Goal: Task Accomplishment & Management: Use online tool/utility

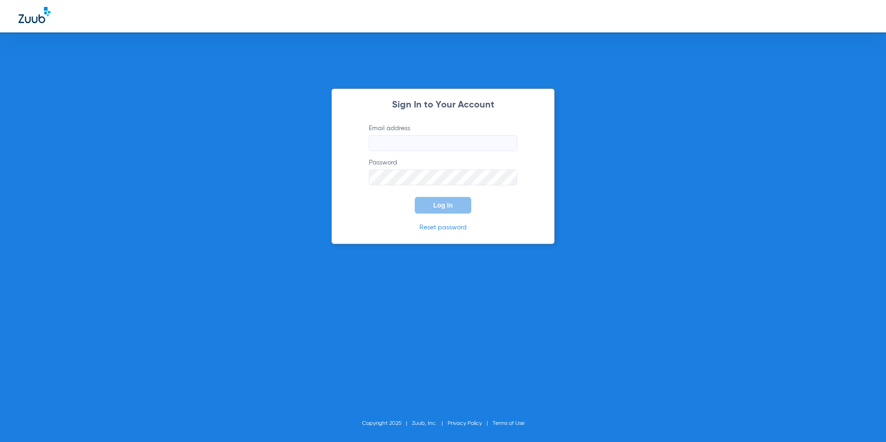
type input "[EMAIL_ADDRESS][DOMAIN_NAME]"
click at [456, 204] on button "Log In" at bounding box center [443, 205] width 57 height 17
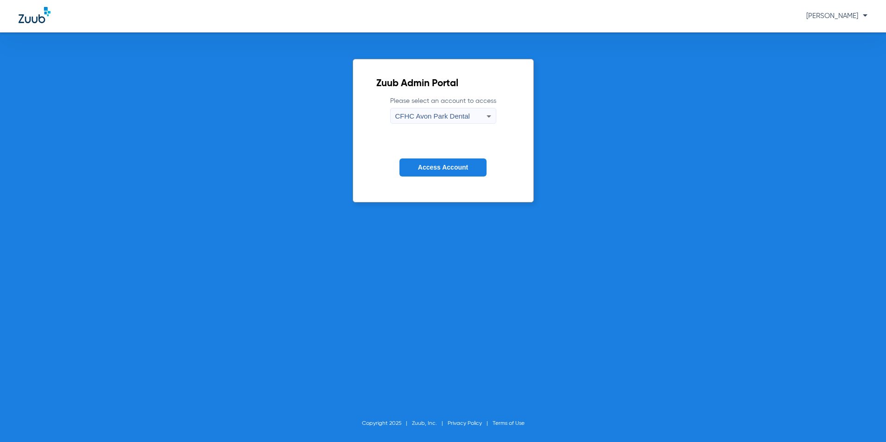
click at [471, 116] on div "CFHC Avon Park Dental" at bounding box center [440, 116] width 91 height 16
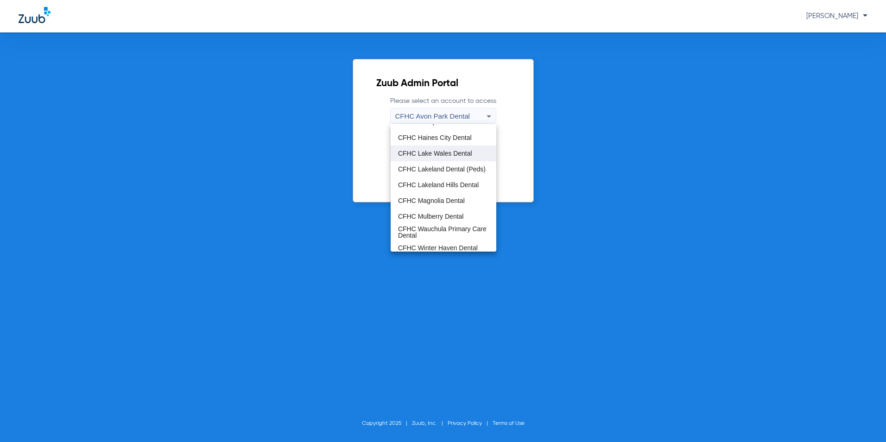
scroll to position [62, 0]
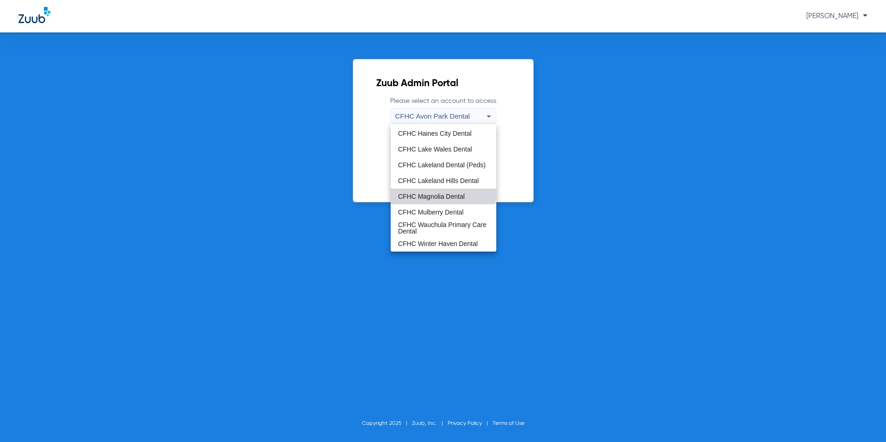
click at [443, 194] on span "CFHC Magnolia Dental" at bounding box center [431, 196] width 67 height 6
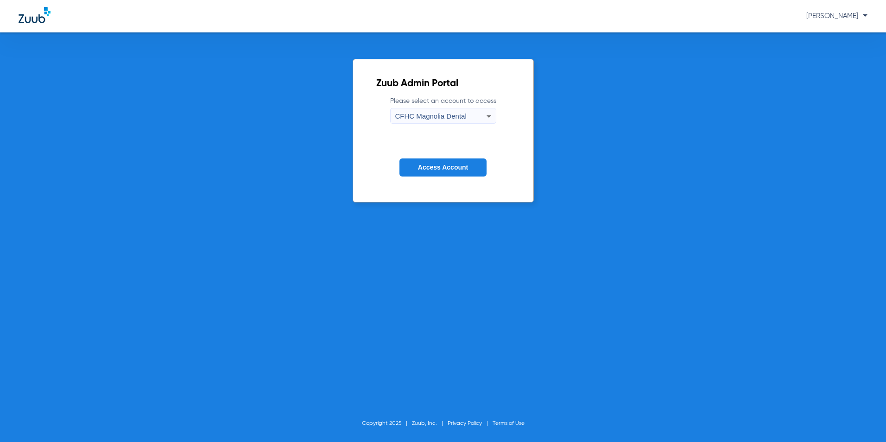
click at [441, 174] on button "Access Account" at bounding box center [443, 168] width 87 height 18
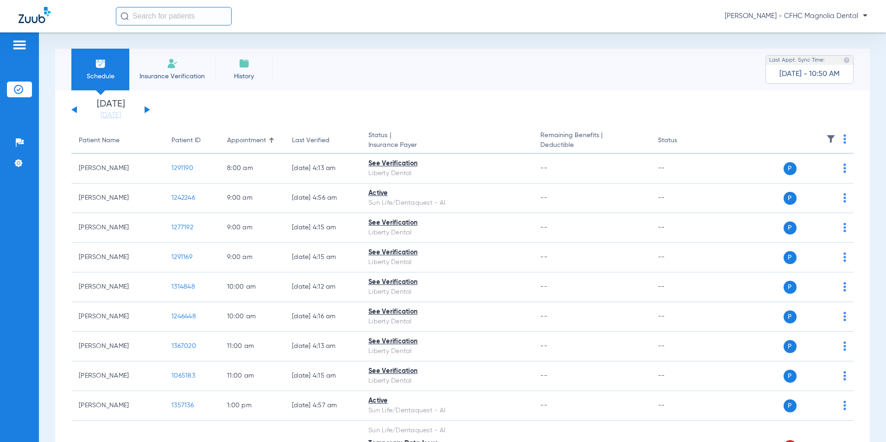
click at [143, 110] on div "[DATE] [DATE] [DATE] [DATE] [DATE] [DATE] [DATE] [DATE] [DATE] [DATE] [DATE] [D…" at bounding box center [110, 110] width 79 height 20
click at [147, 109] on button at bounding box center [148, 109] width 6 height 7
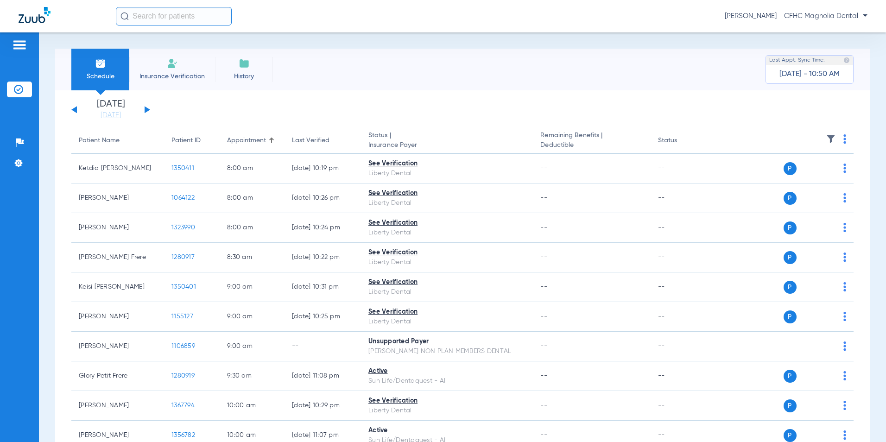
click at [147, 109] on button at bounding box center [148, 109] width 6 height 7
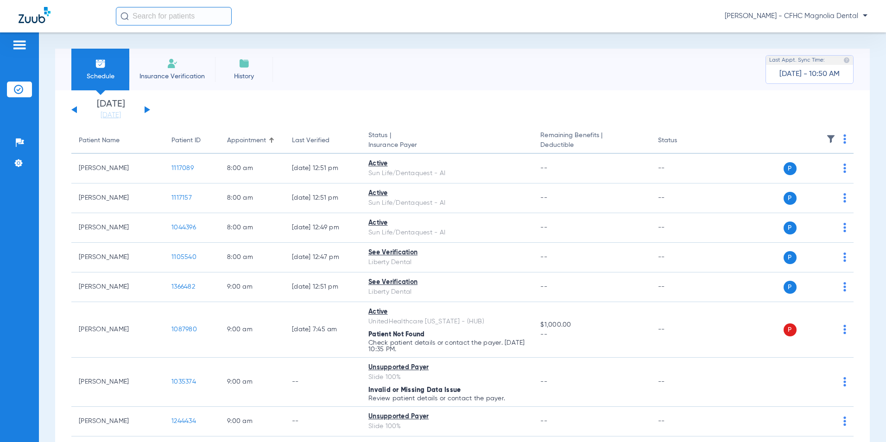
click at [147, 109] on button at bounding box center [148, 109] width 6 height 7
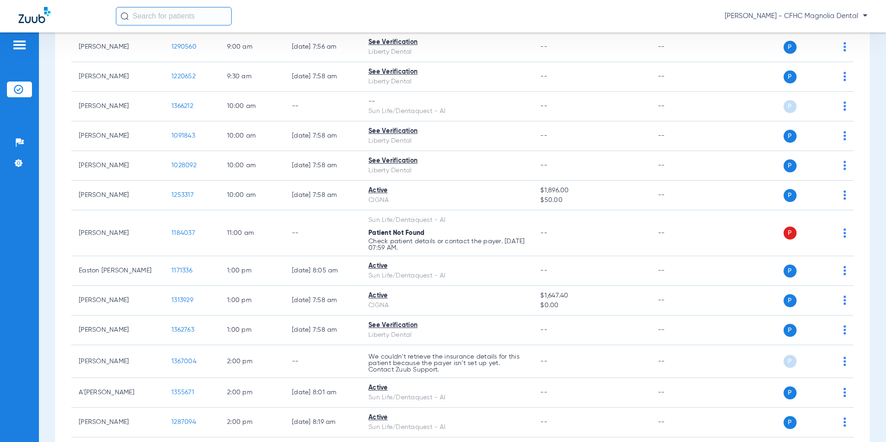
scroll to position [325, 0]
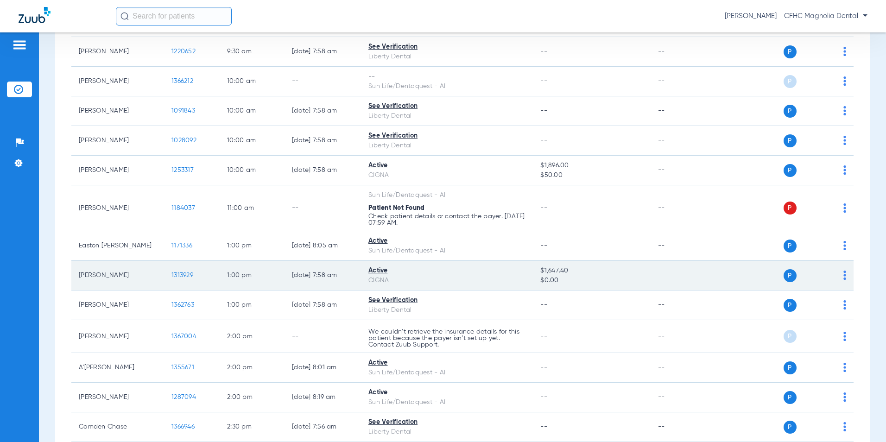
click at [191, 272] on span "1313929" at bounding box center [183, 275] width 22 height 6
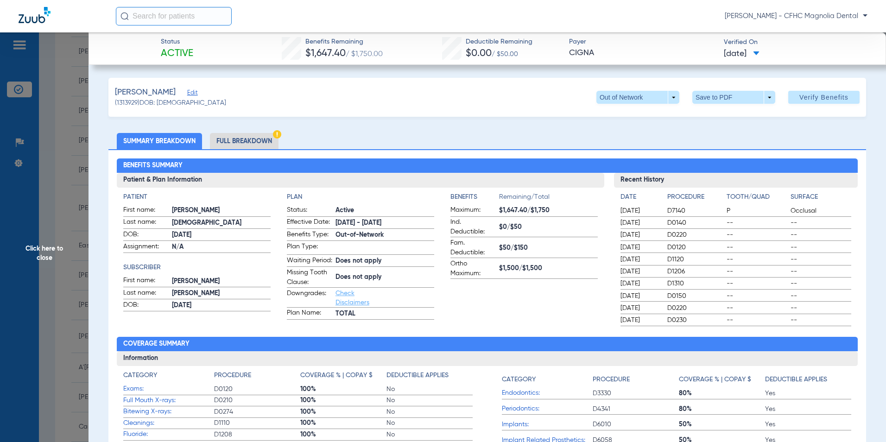
click at [271, 140] on li "Full Breakdown" at bounding box center [244, 141] width 69 height 16
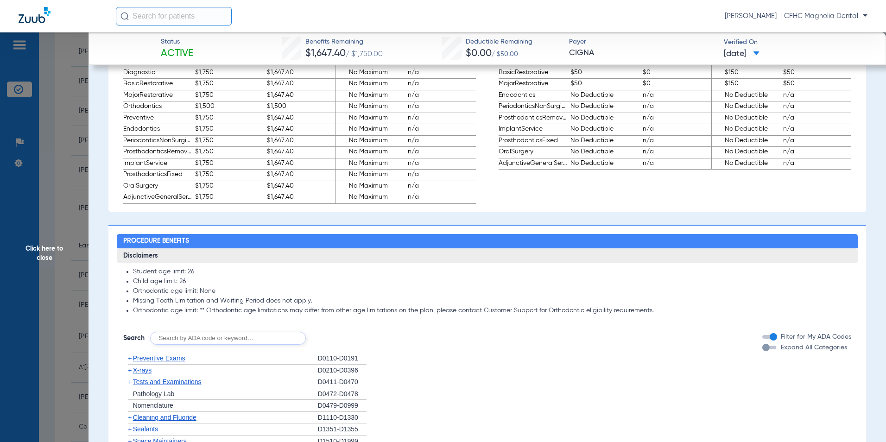
scroll to position [603, 0]
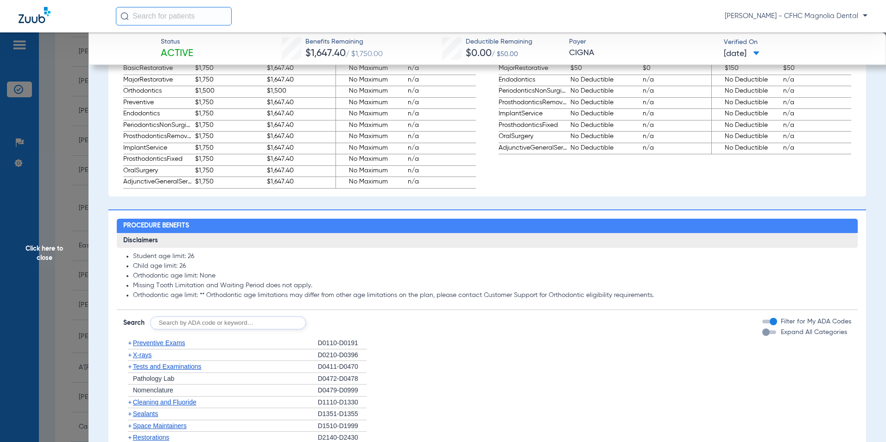
click at [763, 336] on div "button" at bounding box center [766, 332] width 7 height 7
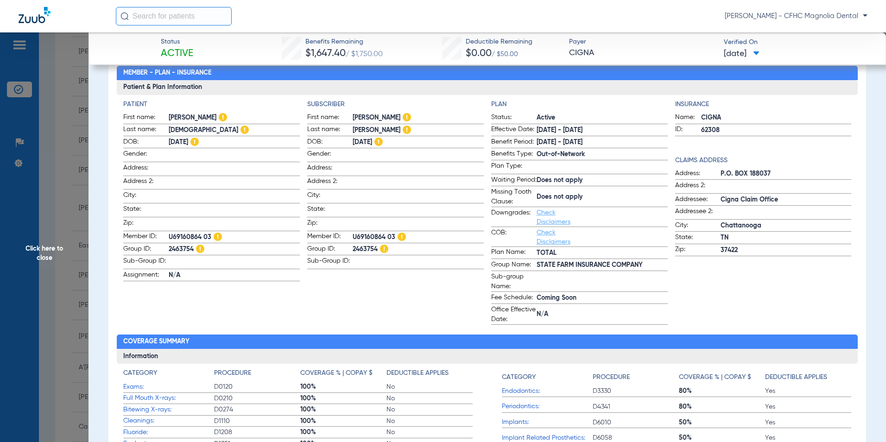
scroll to position [0, 0]
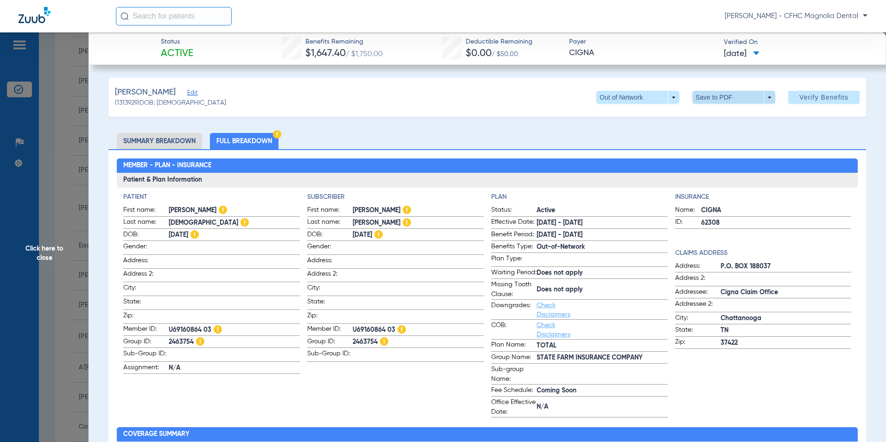
click at [723, 96] on span at bounding box center [734, 97] width 22 height 22
click at [717, 115] on span "Save to PDF" at bounding box center [730, 116] width 37 height 6
click at [157, 138] on li "Summary Breakdown" at bounding box center [159, 141] width 85 height 16
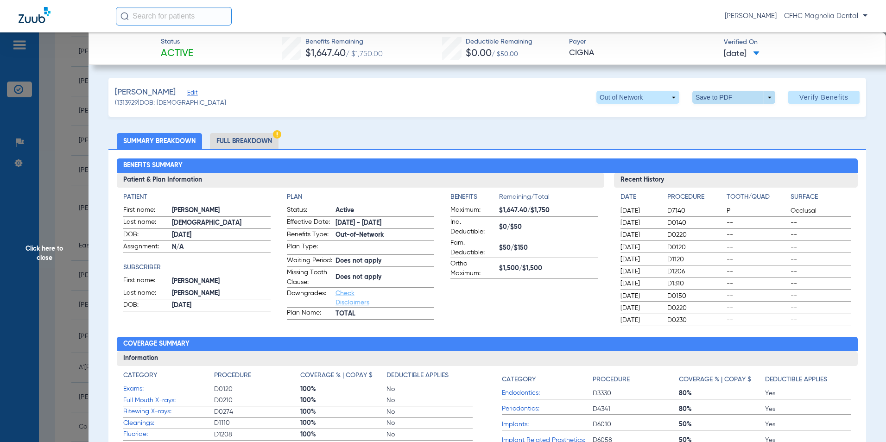
click at [727, 95] on span at bounding box center [734, 97] width 22 height 22
click at [725, 114] on span "Save to PDF" at bounding box center [730, 116] width 37 height 6
click at [54, 228] on span "Click here to close" at bounding box center [44, 253] width 89 height 442
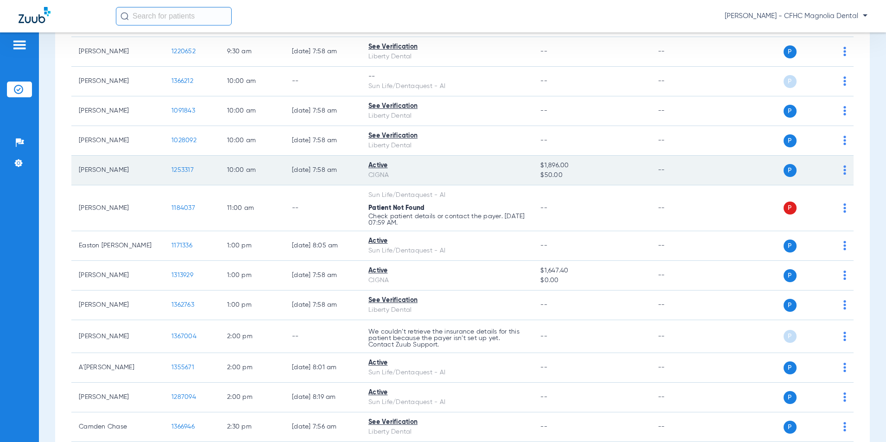
click at [190, 167] on span "1253317" at bounding box center [183, 170] width 22 height 6
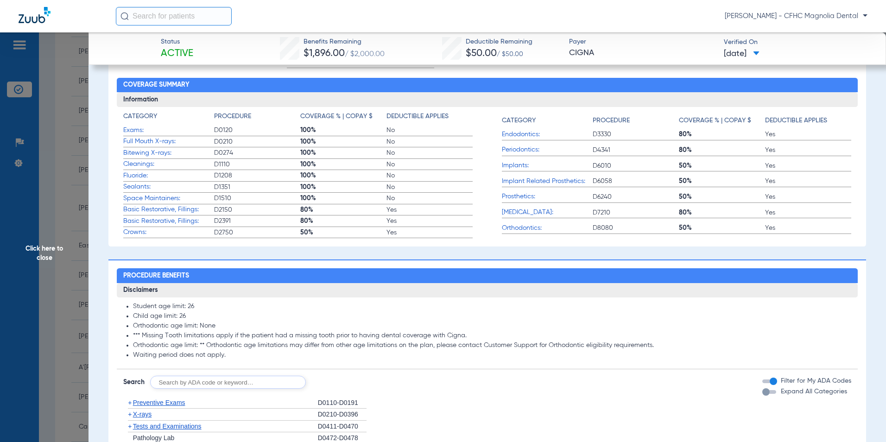
scroll to position [325, 0]
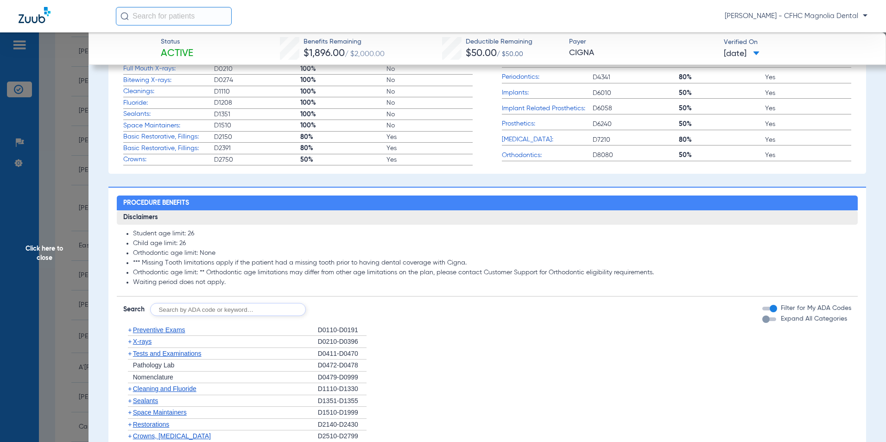
click at [763, 323] on div "button" at bounding box center [766, 319] width 7 height 7
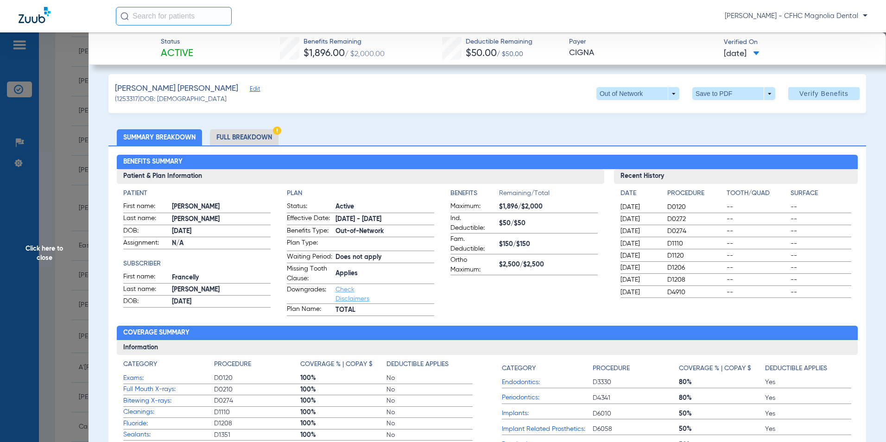
scroll to position [0, 0]
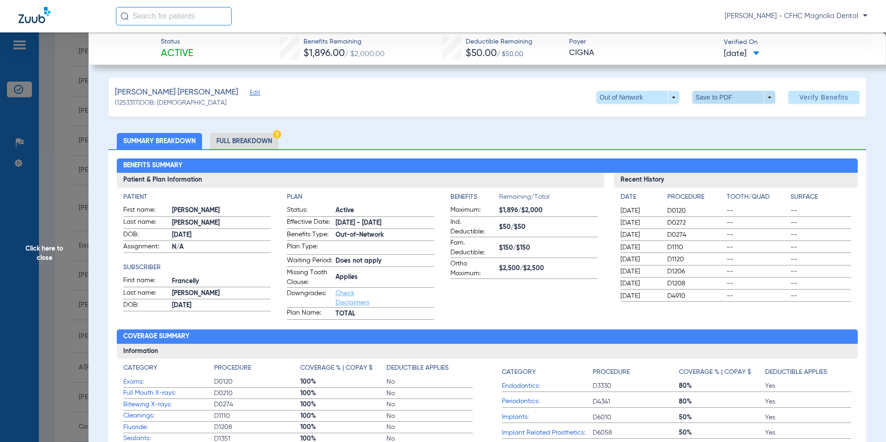
click at [723, 97] on span at bounding box center [734, 97] width 22 height 22
click at [715, 111] on button "insert_drive_file Save to PDF" at bounding box center [721, 116] width 70 height 19
click at [260, 142] on li "Full Breakdown" at bounding box center [244, 141] width 69 height 16
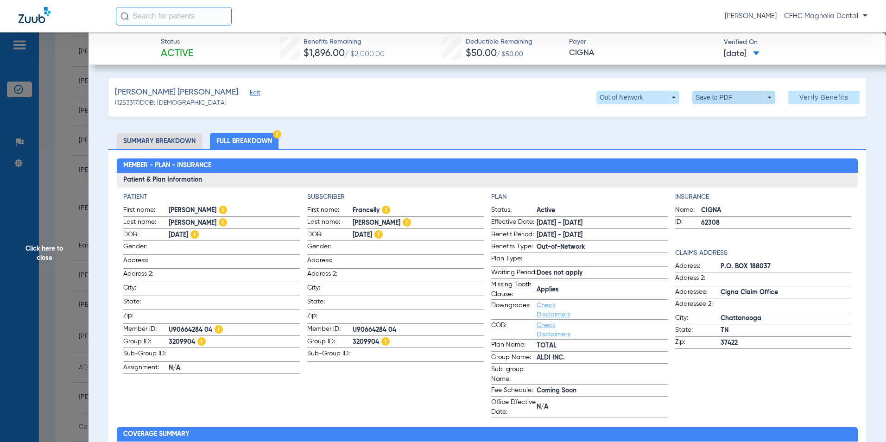
click at [732, 97] on span at bounding box center [734, 97] width 22 height 22
click at [728, 115] on span "Save to PDF" at bounding box center [730, 116] width 37 height 6
